Goal: Information Seeking & Learning: Learn about a topic

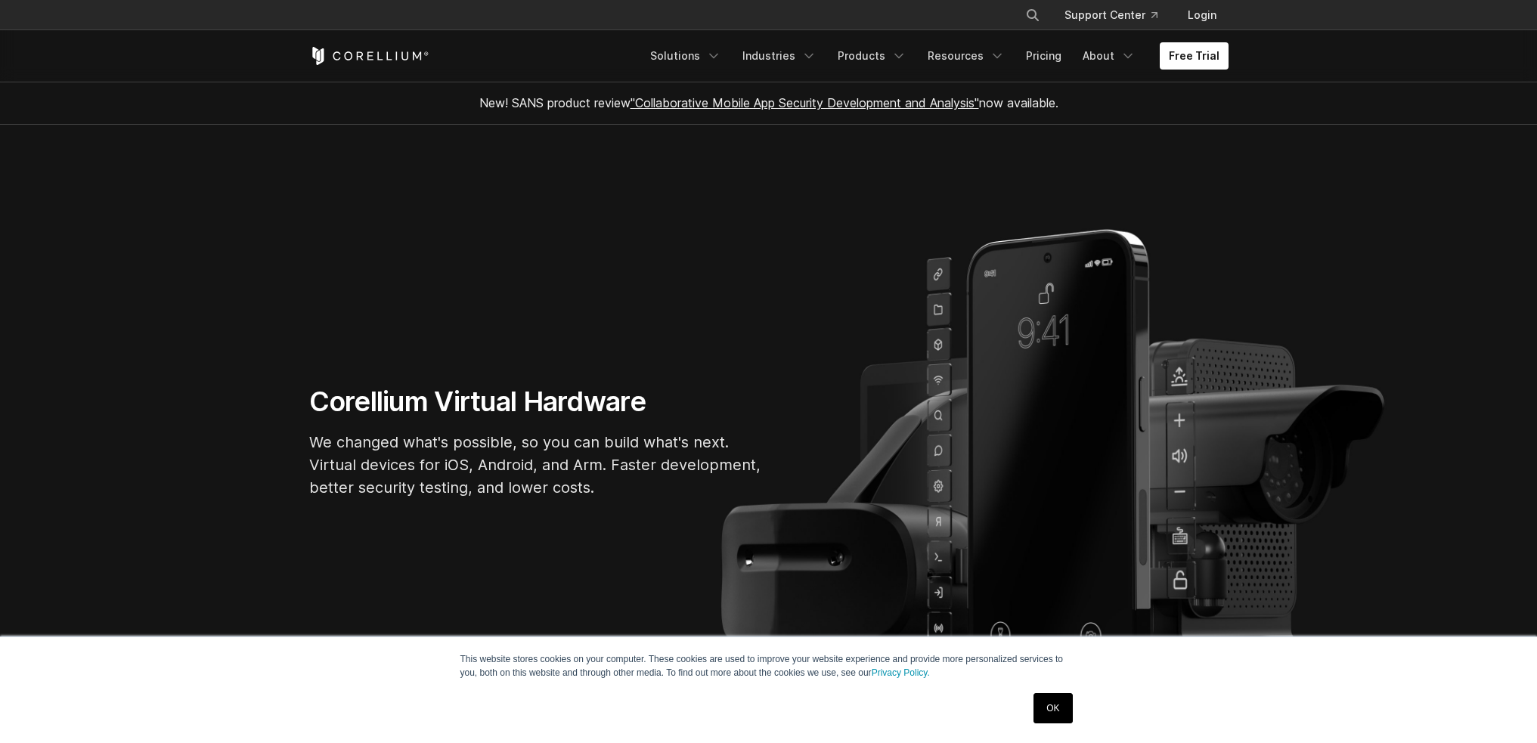
click at [860, 55] on link "Products" at bounding box center [872, 55] width 87 height 27
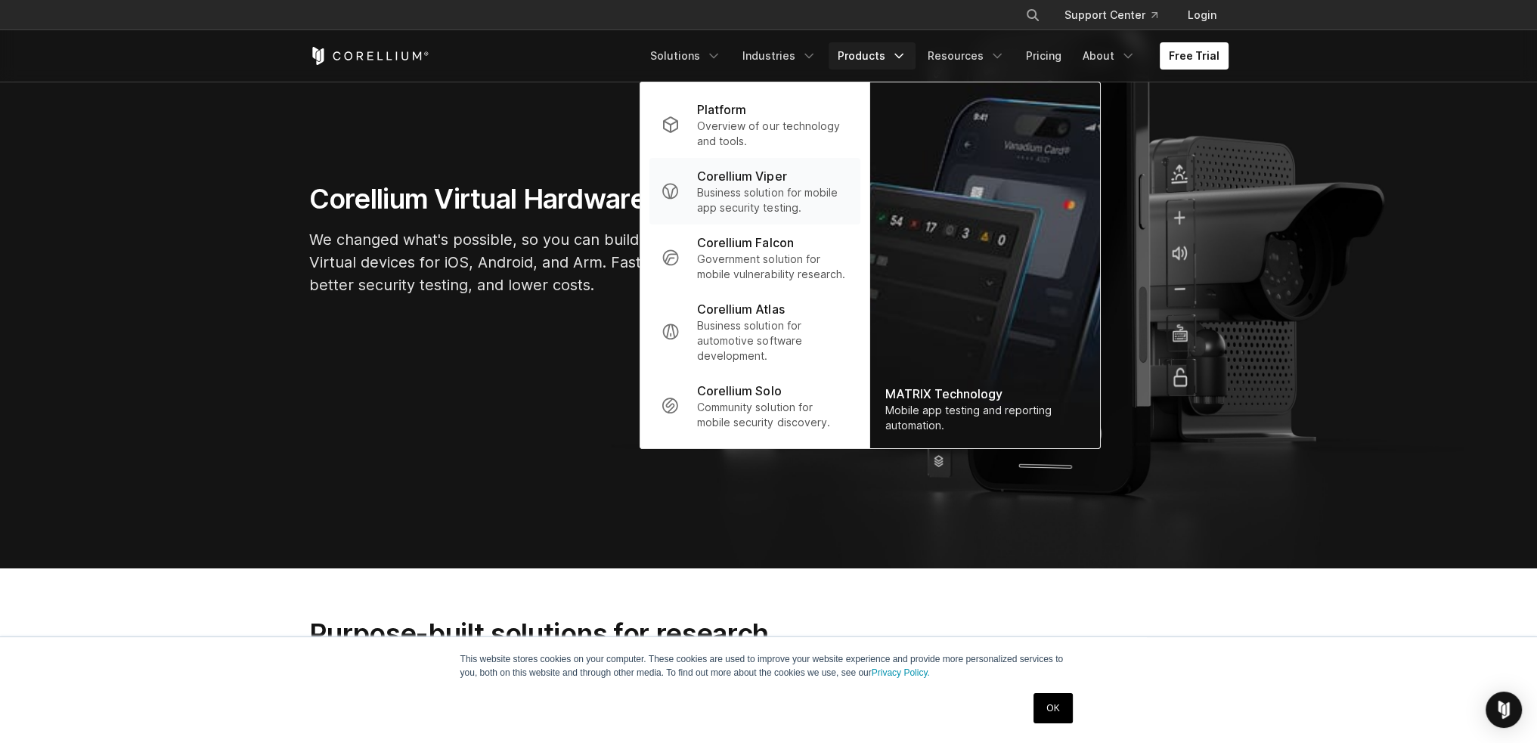
scroll to position [151, 0]
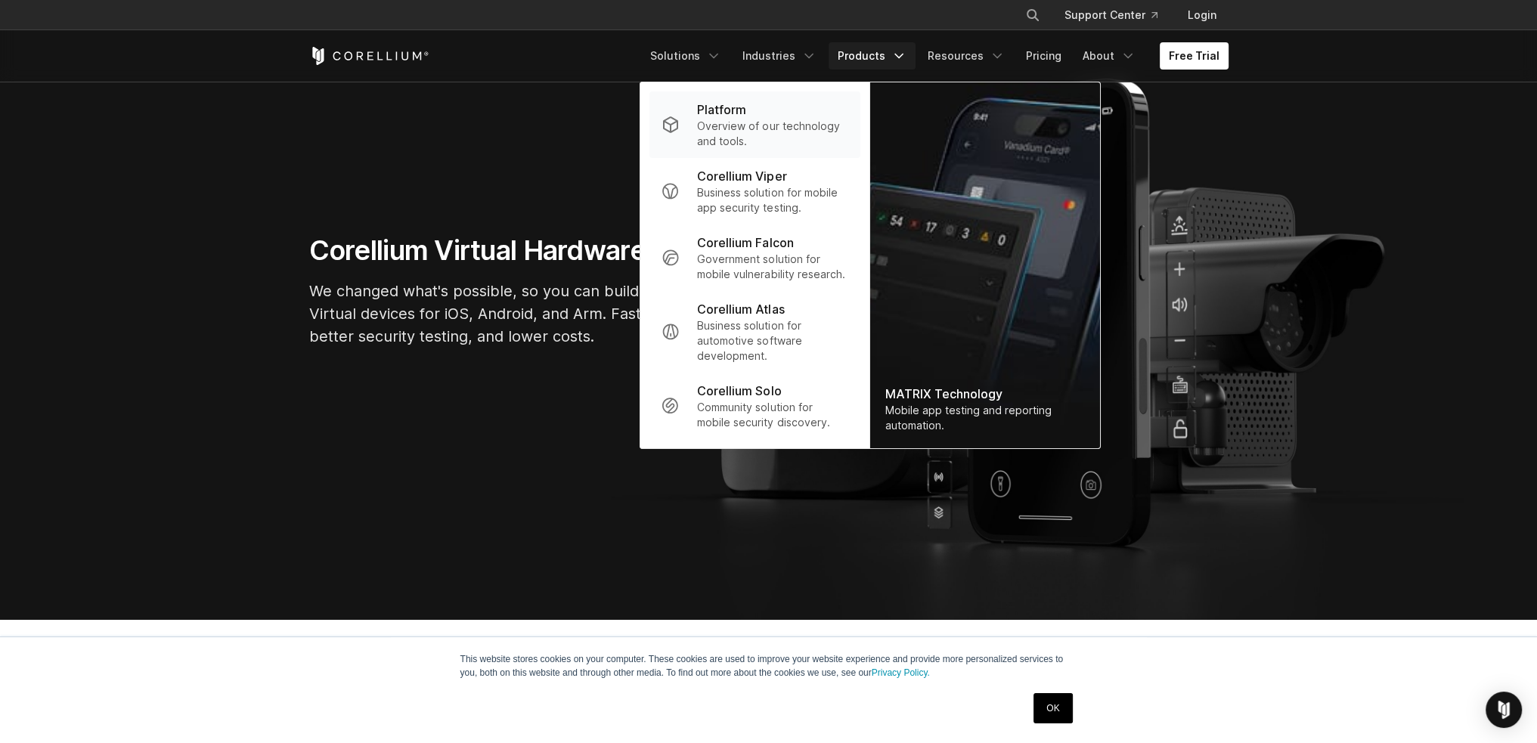
click at [756, 131] on p "Overview of our technology and tools." at bounding box center [772, 134] width 150 height 30
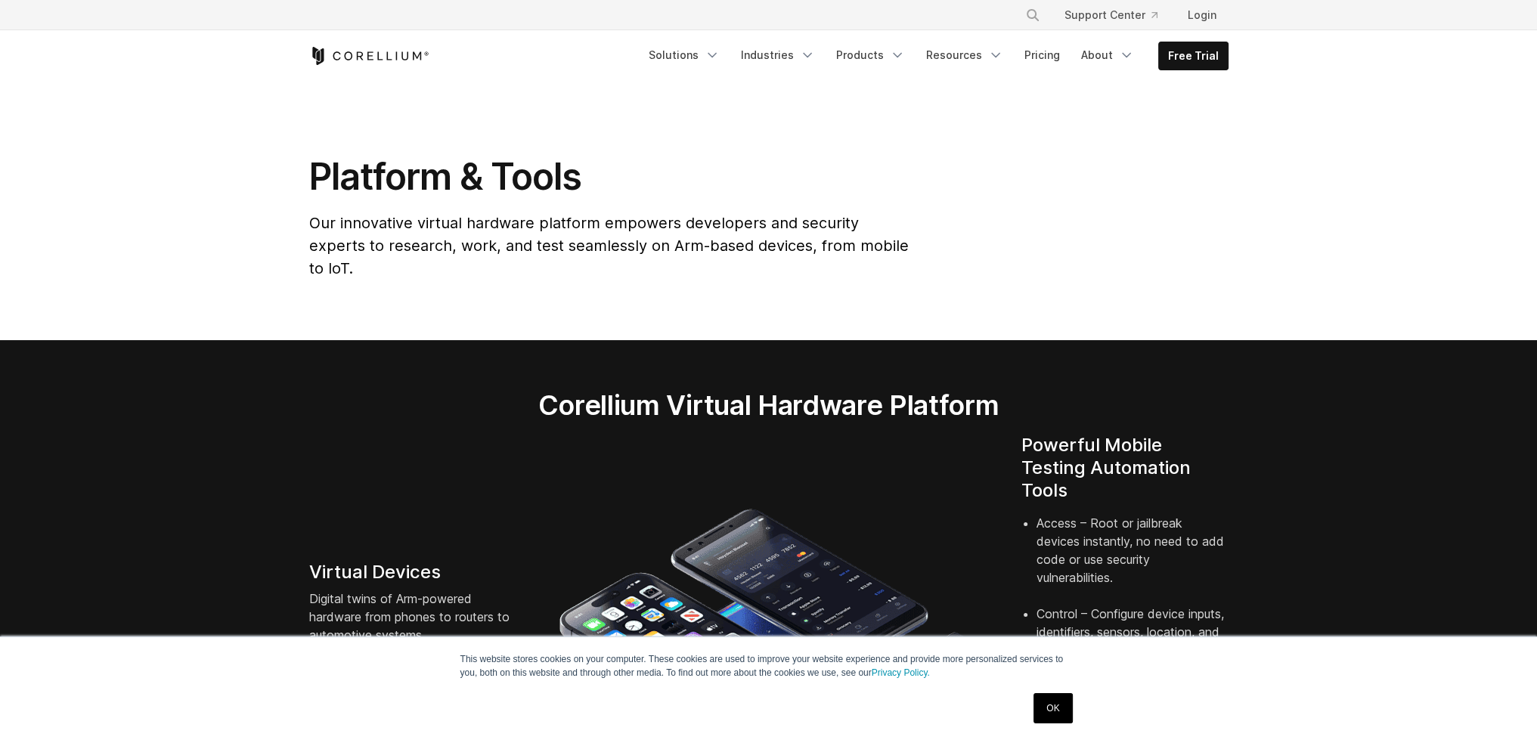
click at [702, 54] on link "Solutions" at bounding box center [684, 55] width 89 height 27
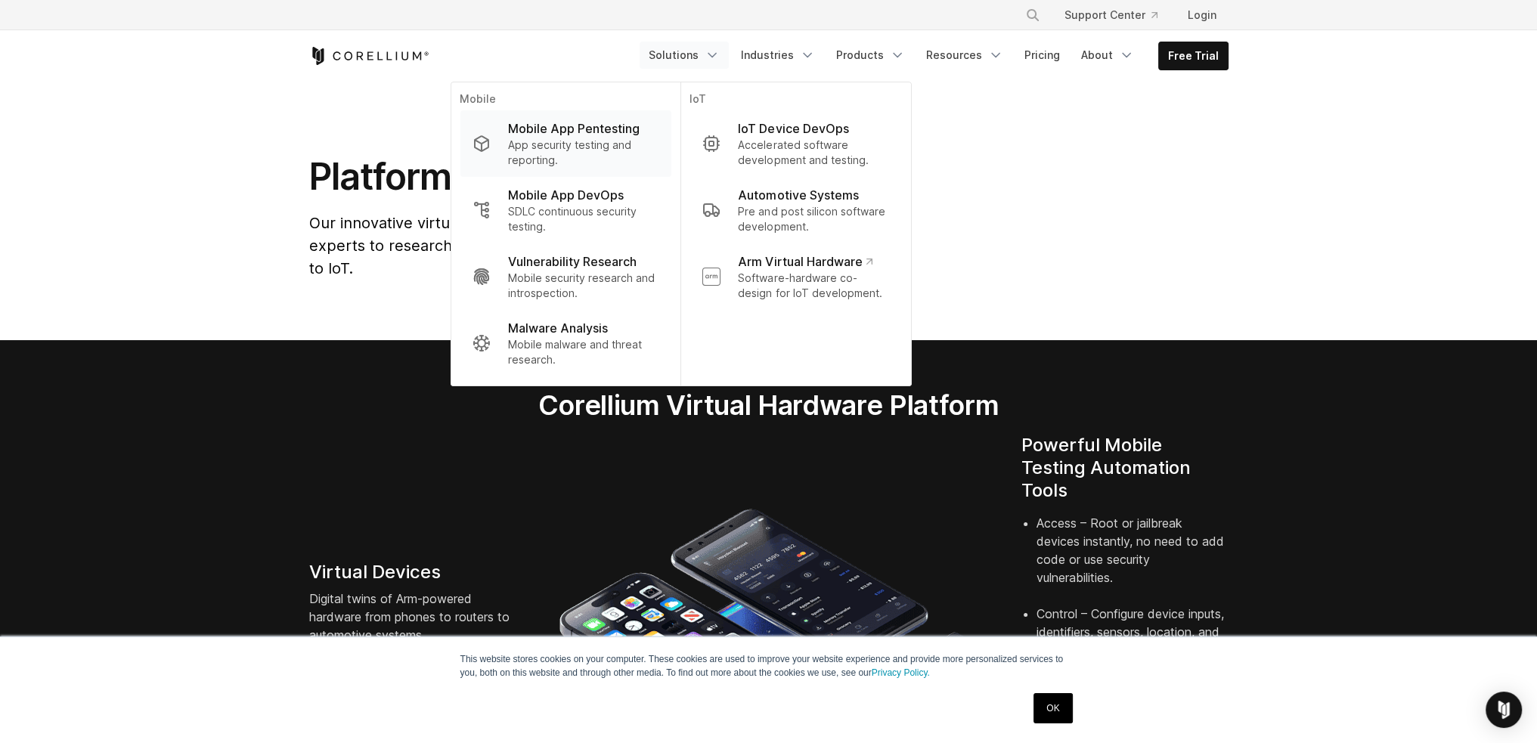
click at [623, 138] on p "App security testing and reporting." at bounding box center [583, 153] width 150 height 30
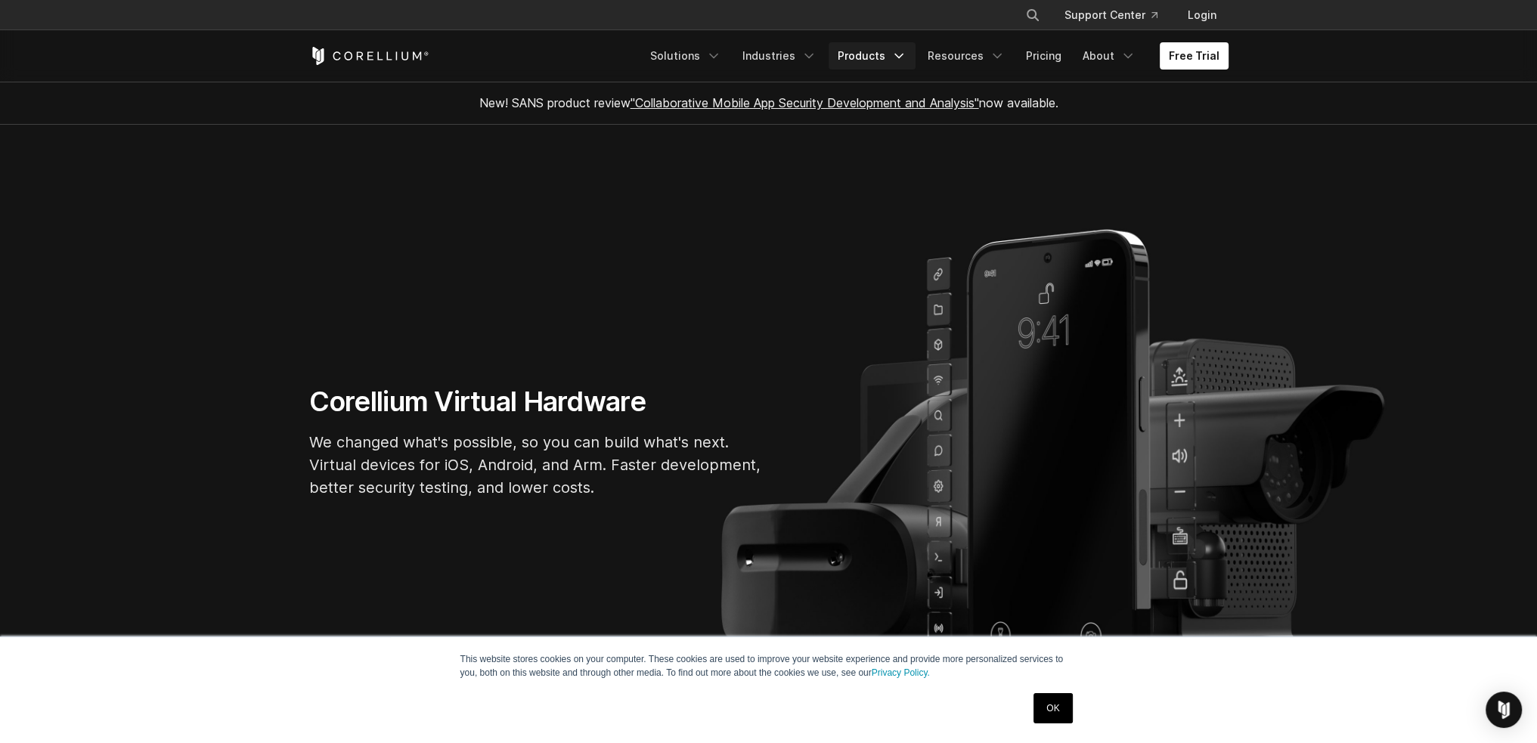
click at [862, 51] on link "Products" at bounding box center [872, 55] width 87 height 27
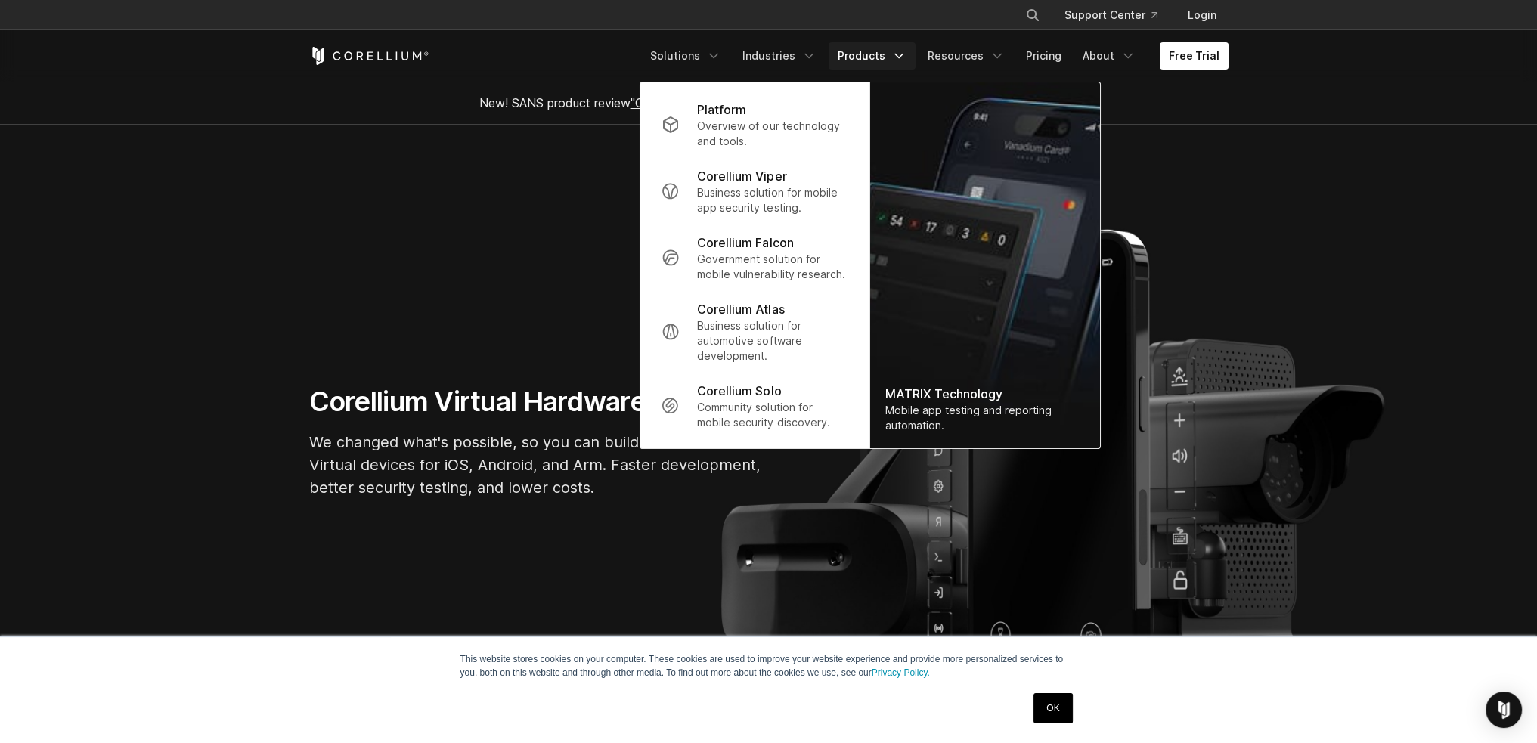
click at [1240, 175] on section "Corellium Virtual Hardware We changed what's possible, so you can build what's …" at bounding box center [768, 448] width 1537 height 646
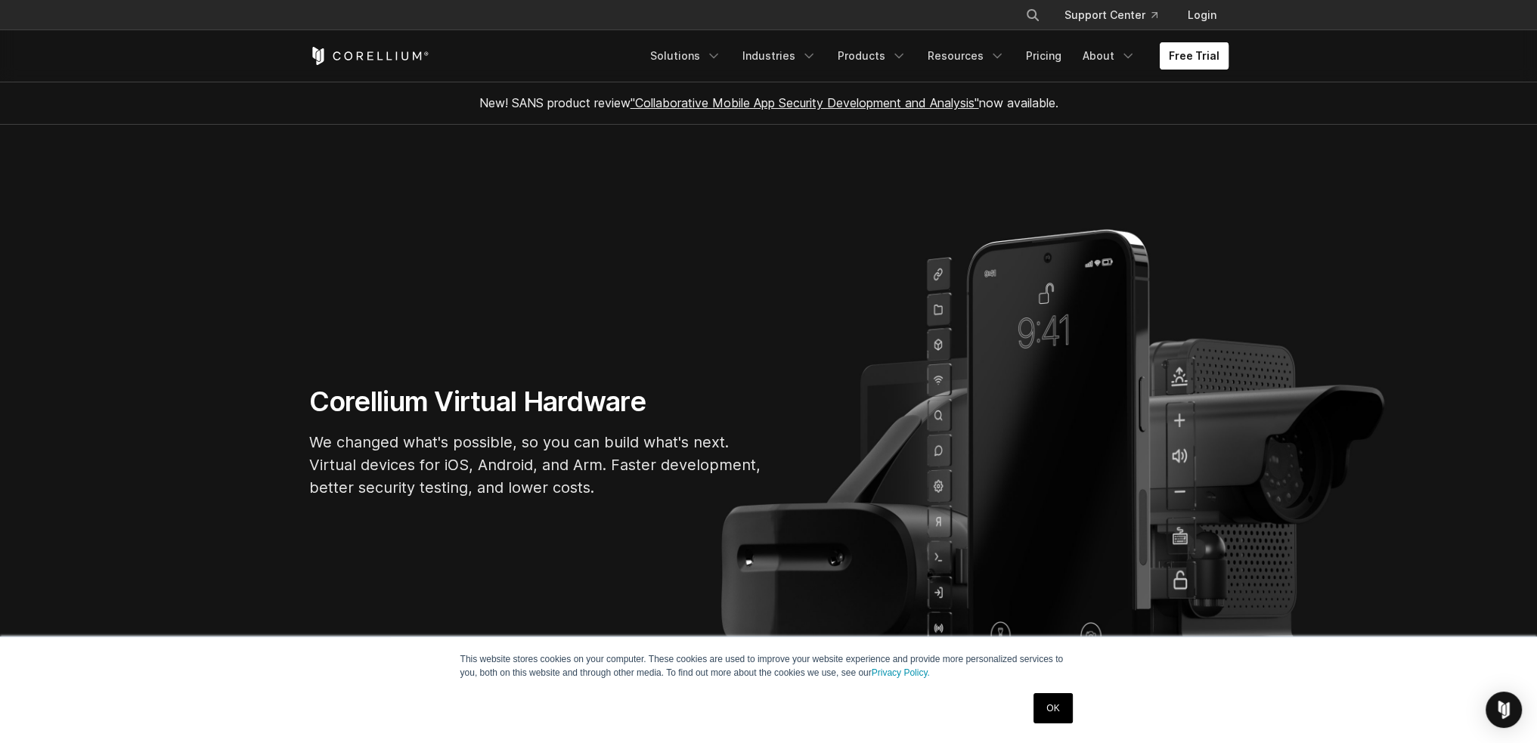
click at [1205, 50] on link "Free Trial" at bounding box center [1194, 55] width 69 height 27
click at [1205, 8] on link "Login" at bounding box center [1202, 15] width 53 height 27
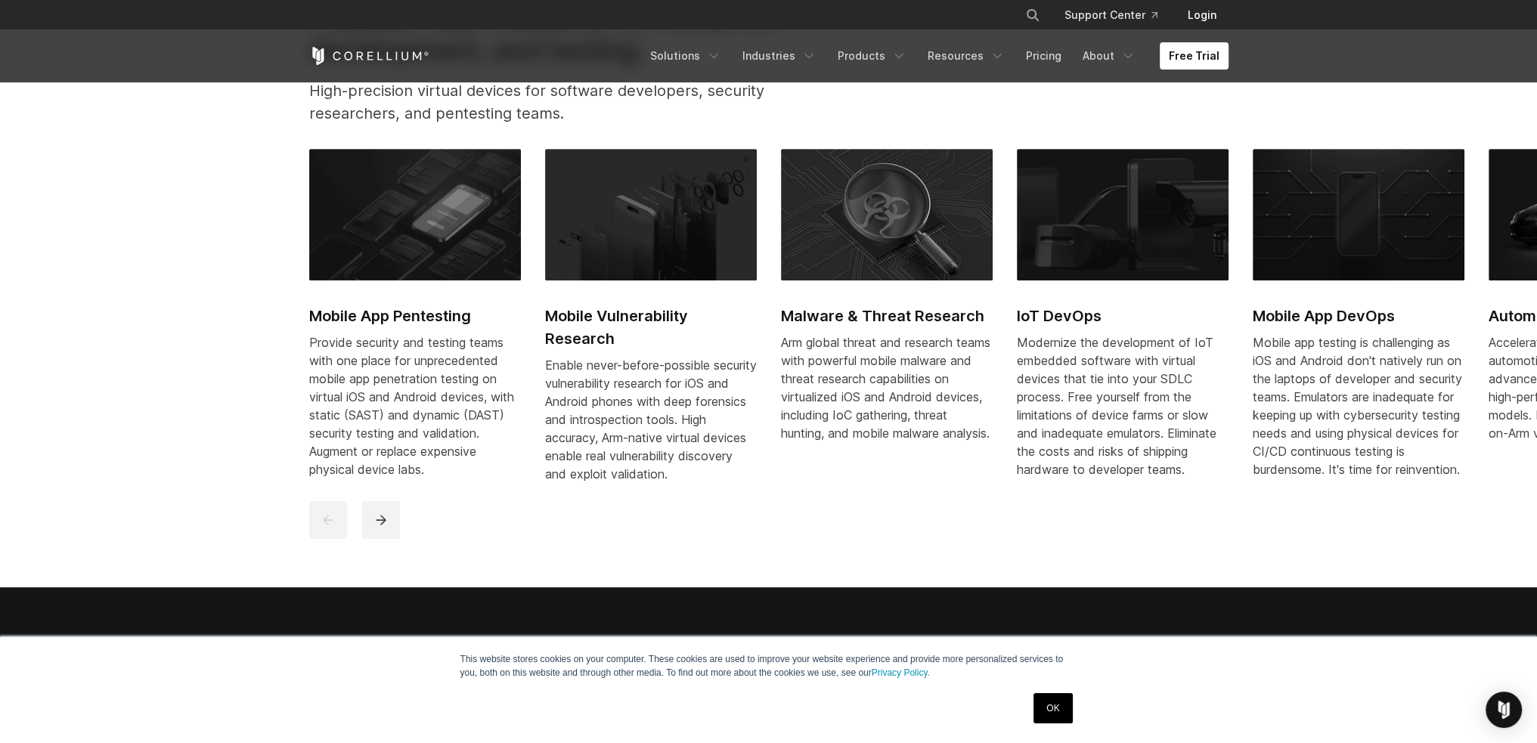
scroll to position [832, 0]
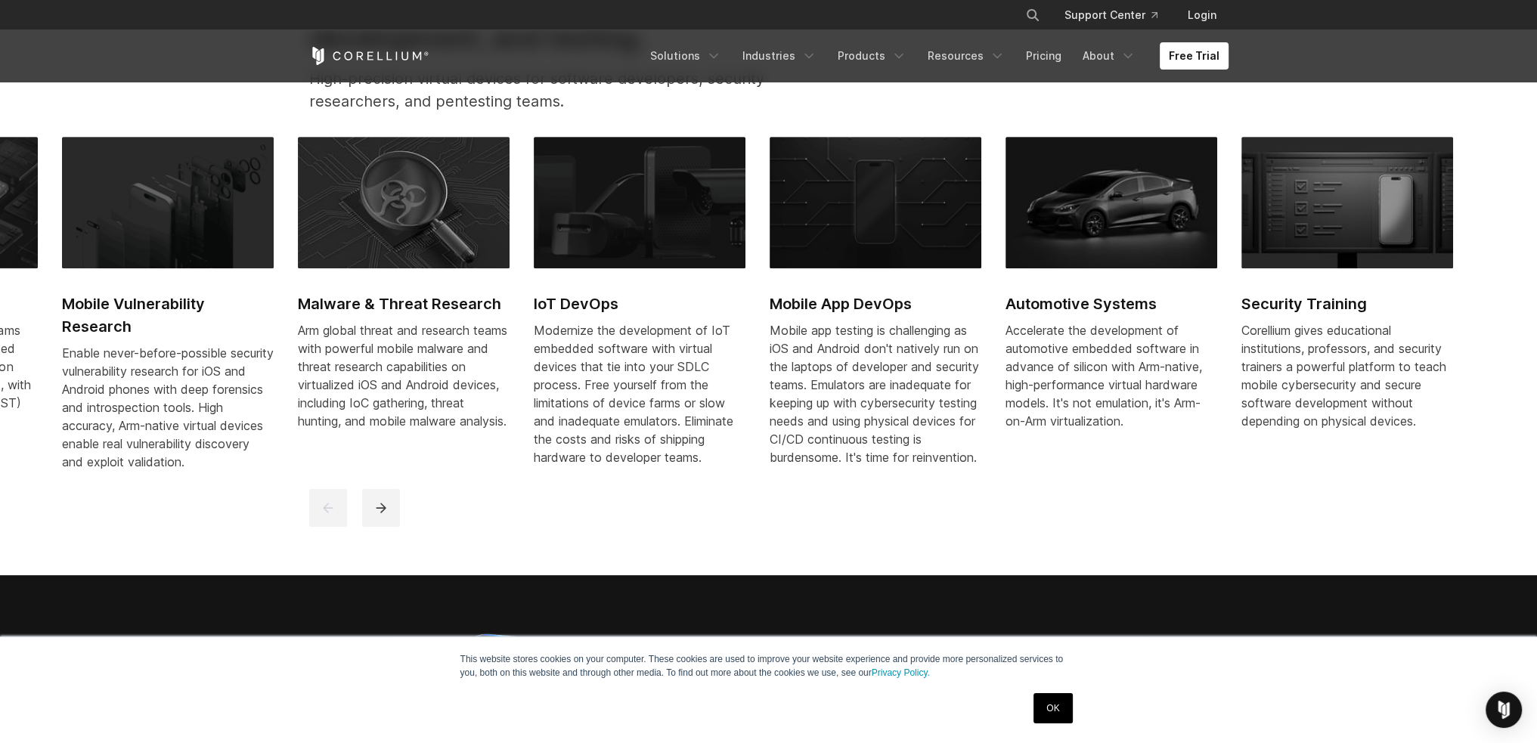
drag, startPoint x: 823, startPoint y: 305, endPoint x: 109, endPoint y: 291, distance: 714.7
click at [298, 291] on link "Malware & Threat Research Arm global threat and research teams with powerful mo…" at bounding box center [404, 293] width 212 height 312
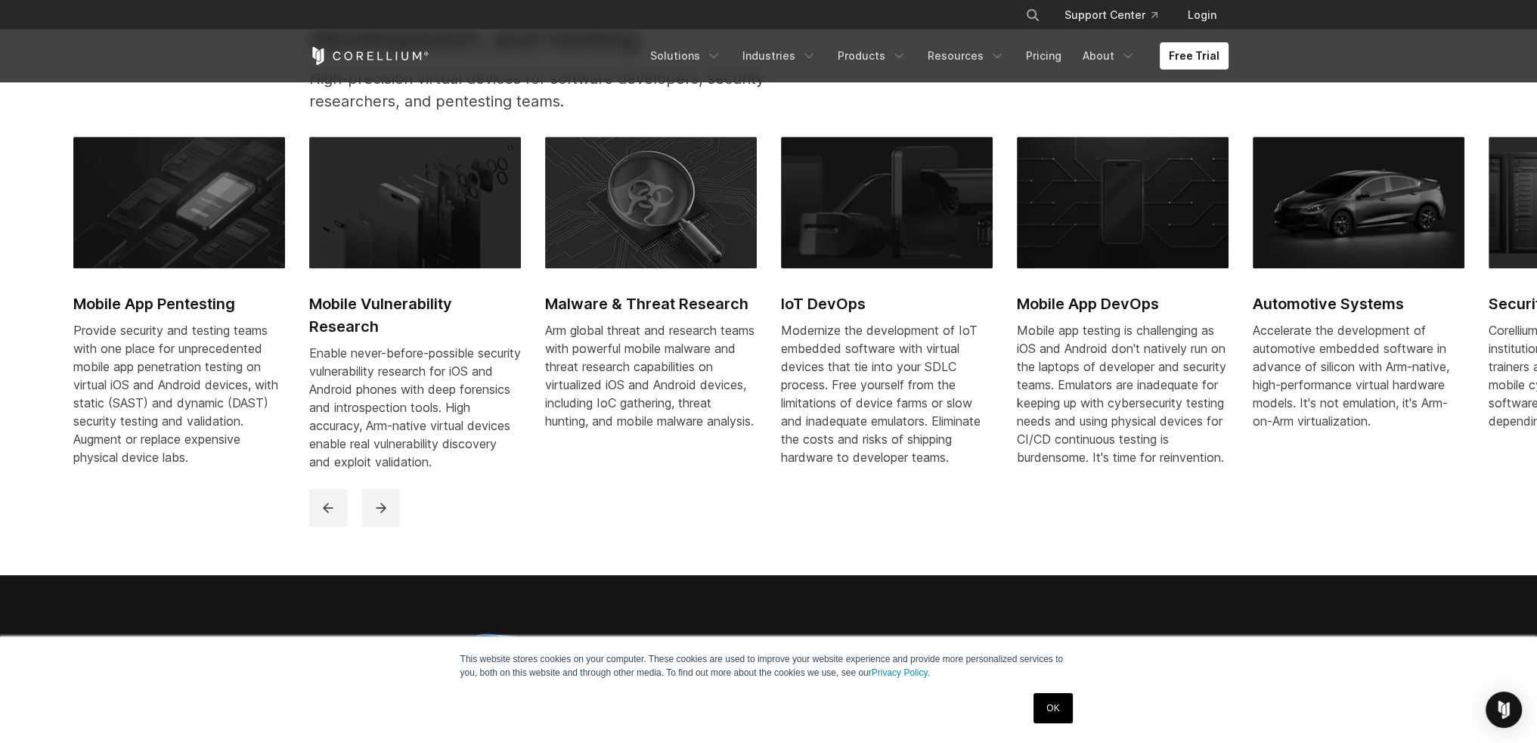
drag, startPoint x: 448, startPoint y: 405, endPoint x: 454, endPoint y: 184, distance: 220.1
click at [454, 217] on link "Mobile Vulnerability Research Enable never-before-possible security vulnerabili…" at bounding box center [415, 313] width 212 height 352
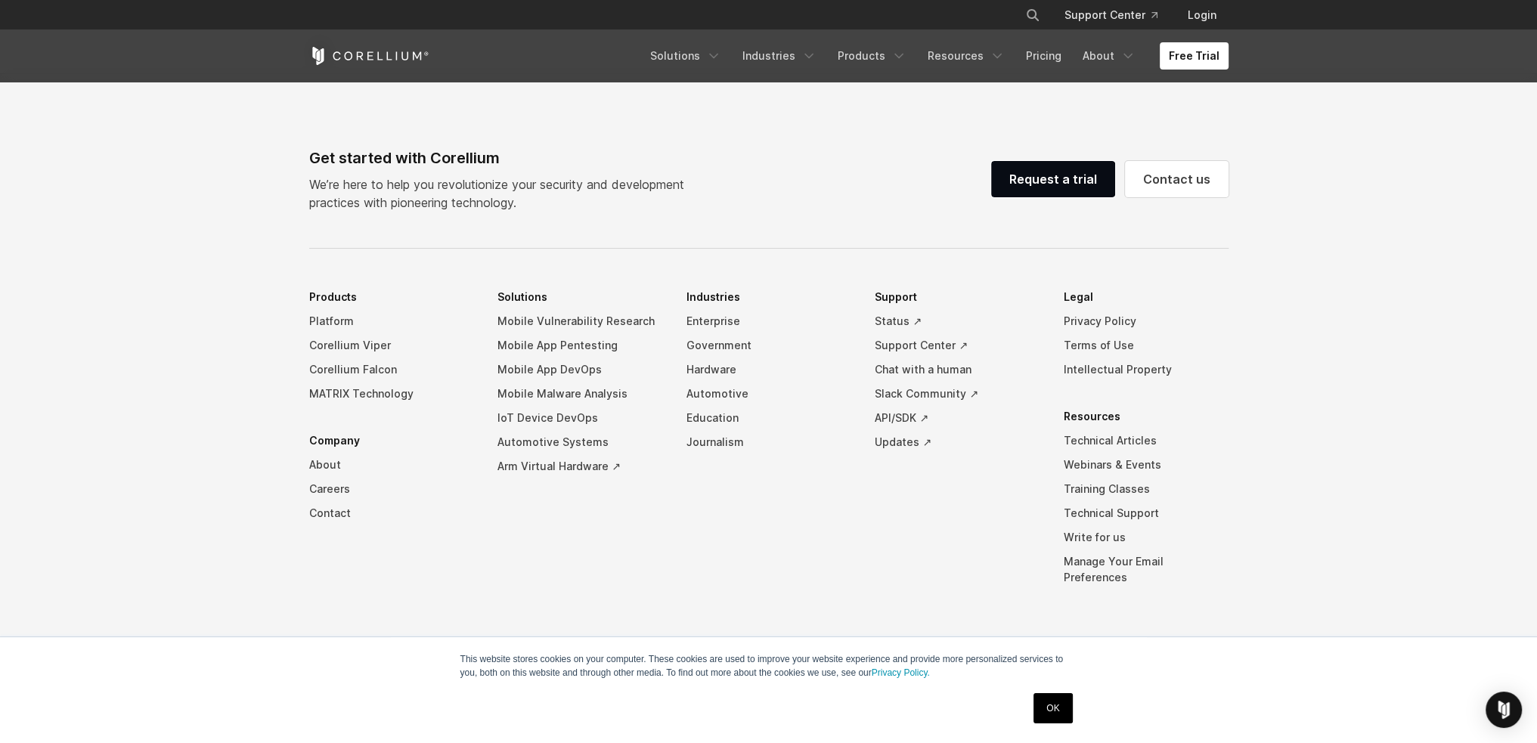
scroll to position [3544, 0]
